Goal: Navigation & Orientation: Find specific page/section

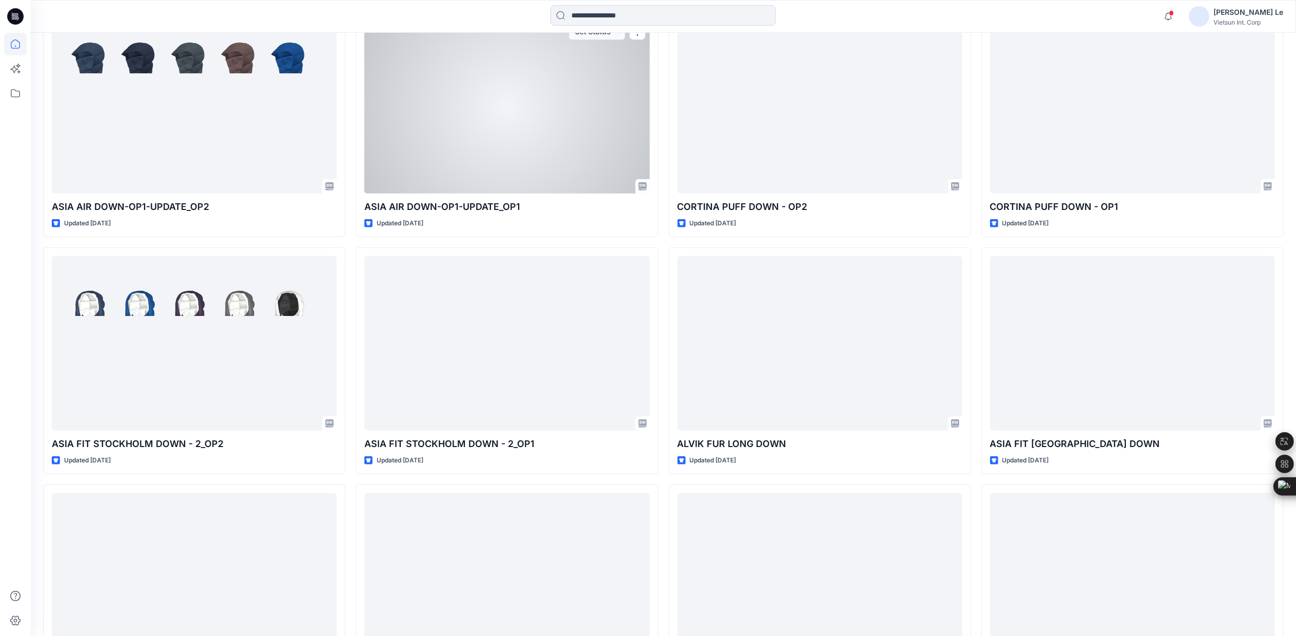
scroll to position [410, 0]
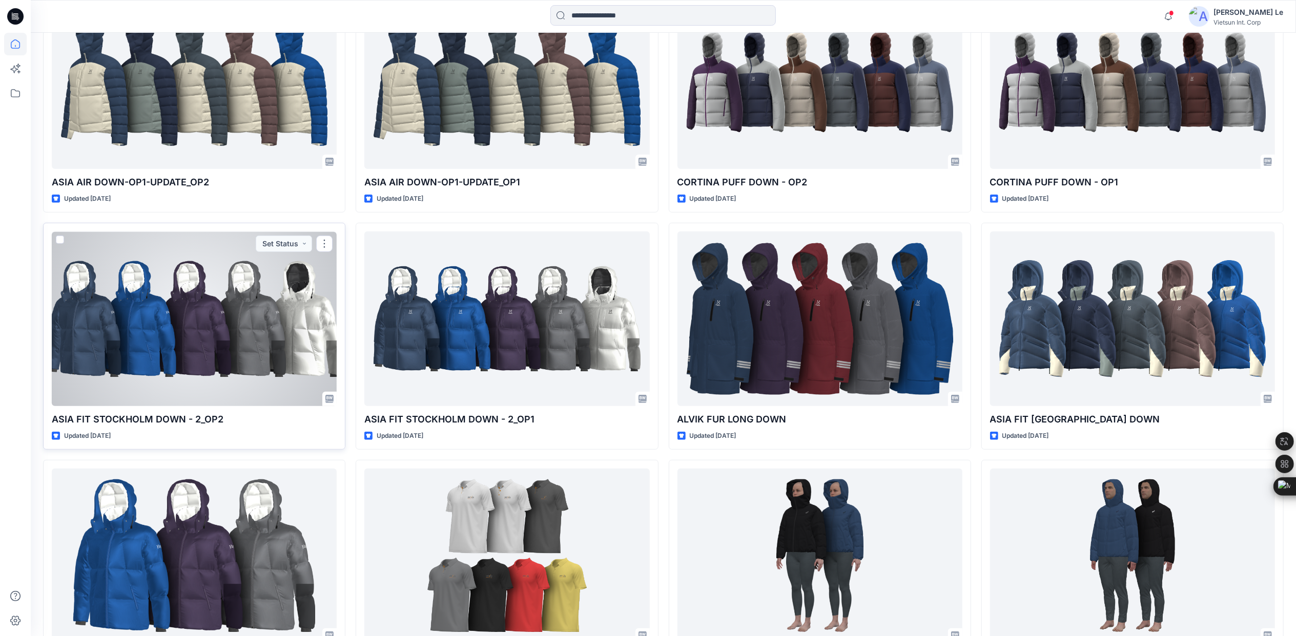
click at [191, 322] on div at bounding box center [194, 319] width 285 height 174
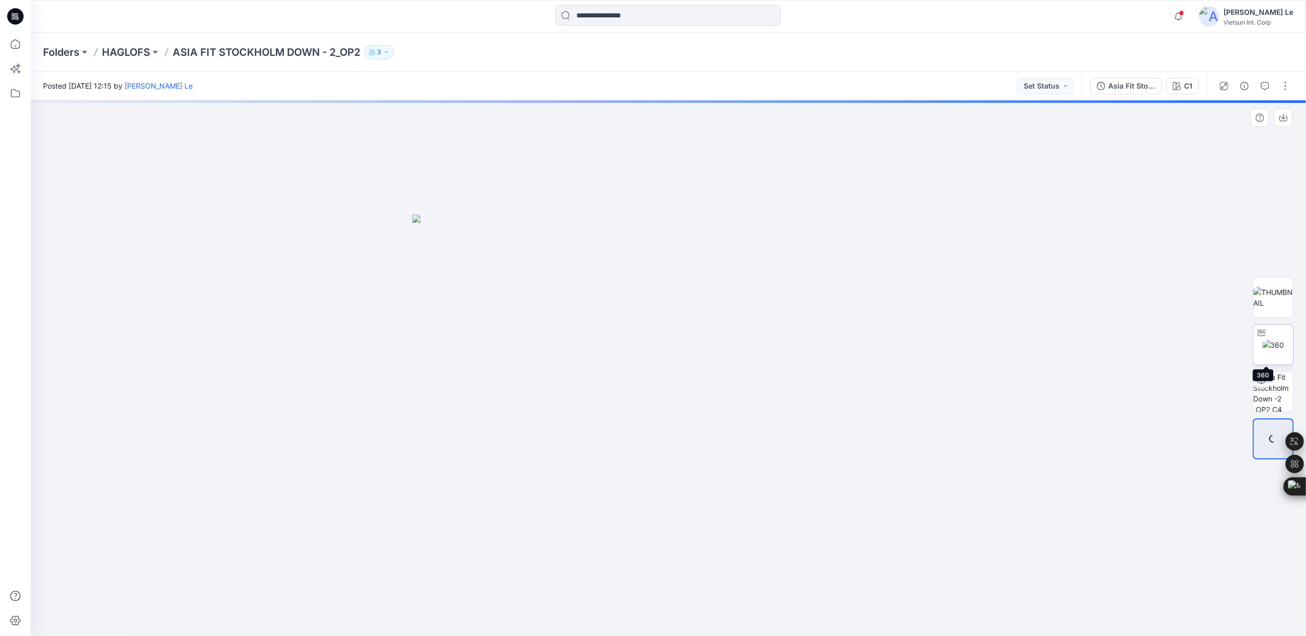
click at [1280, 353] on div at bounding box center [1273, 344] width 41 height 41
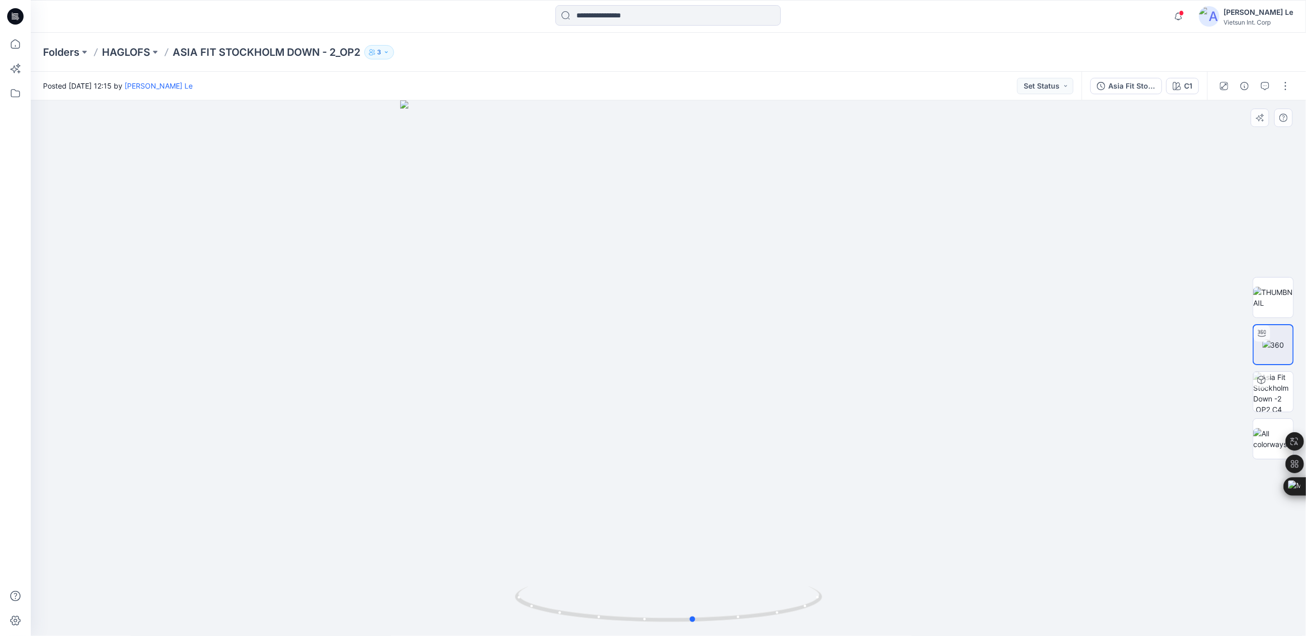
drag, startPoint x: 664, startPoint y: 621, endPoint x: 997, endPoint y: 572, distance: 336.1
click at [997, 572] on div at bounding box center [668, 368] width 1275 height 536
click at [133, 52] on p "HAGLOFS" at bounding box center [126, 52] width 48 height 14
